Goal: Find specific page/section: Find specific page/section

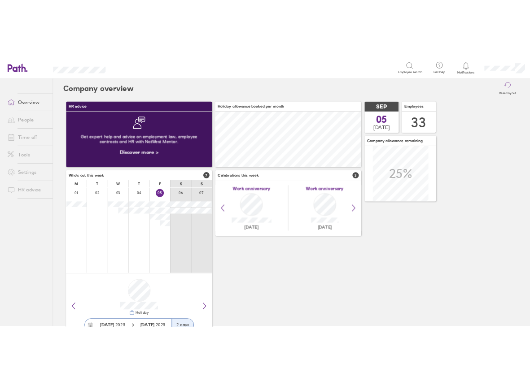
scroll to position [80, 209]
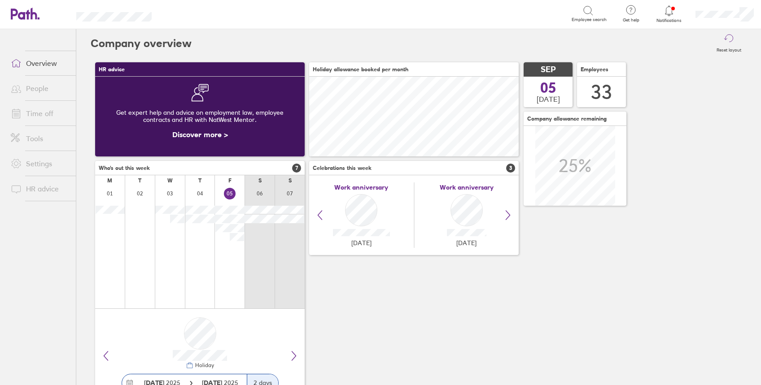
click at [661, 91] on div "HR advice Get expert help and advice on employment law, employee contracts and …" at bounding box center [419, 233] width 656 height 350
click at [687, 112] on div "HR advice Get expert help and advice on employment law, employee contracts and …" at bounding box center [419, 233] width 656 height 350
click at [686, 198] on div "HR advice Get expert help and advice on employment law, employee contracts and …" at bounding box center [419, 233] width 656 height 350
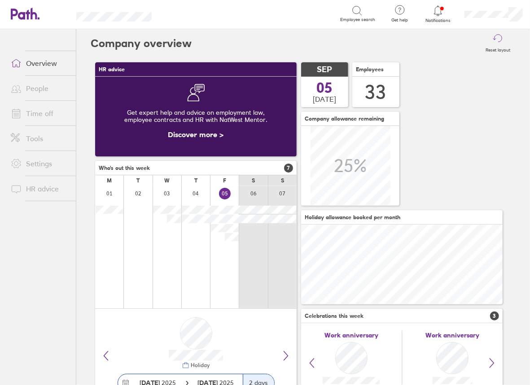
scroll to position [448523, 448401]
